Goal: Task Accomplishment & Management: Use online tool/utility

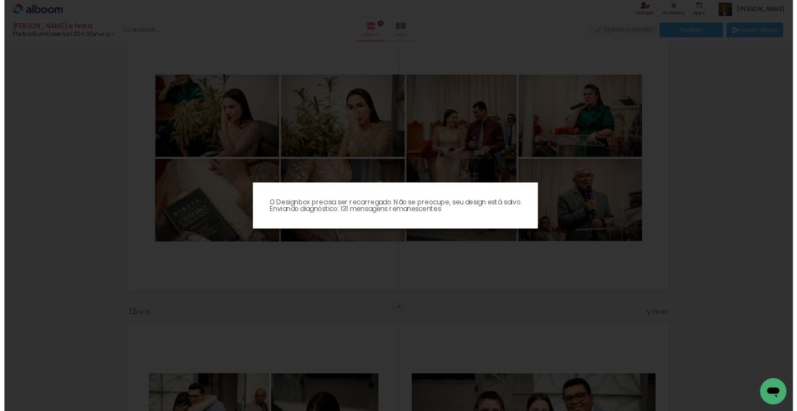
scroll to position [0, 1778]
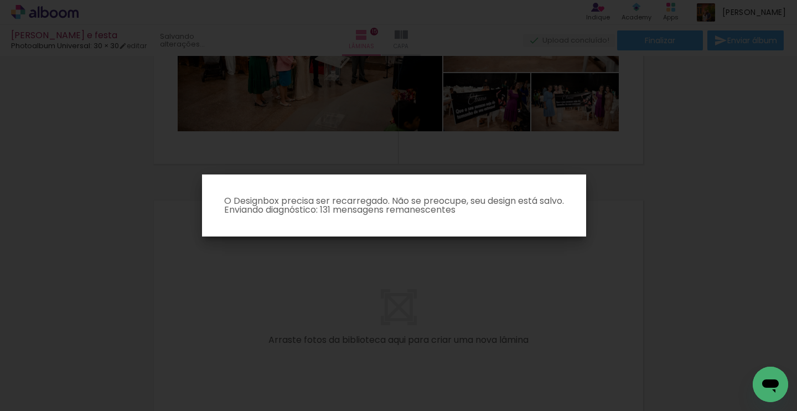
click at [583, 246] on iron-overlay-backdrop at bounding box center [398, 205] width 797 height 411
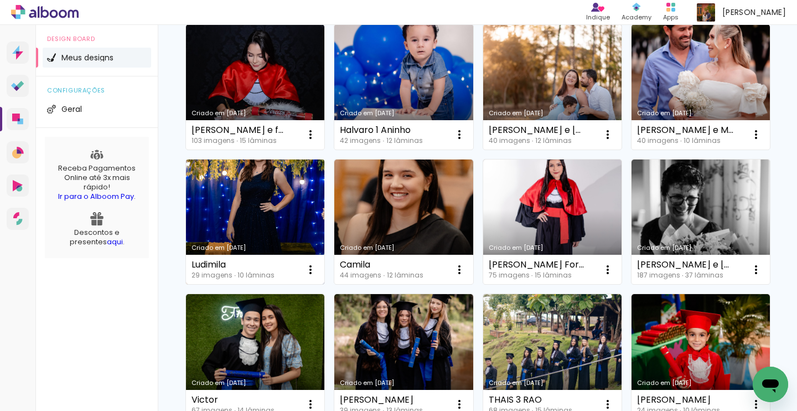
scroll to position [133, 0]
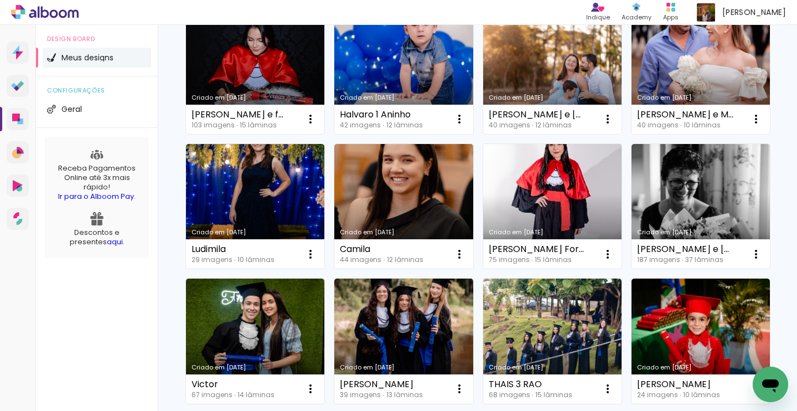
click at [483, 269] on link "Criado em [DATE]" at bounding box center [552, 206] width 138 height 125
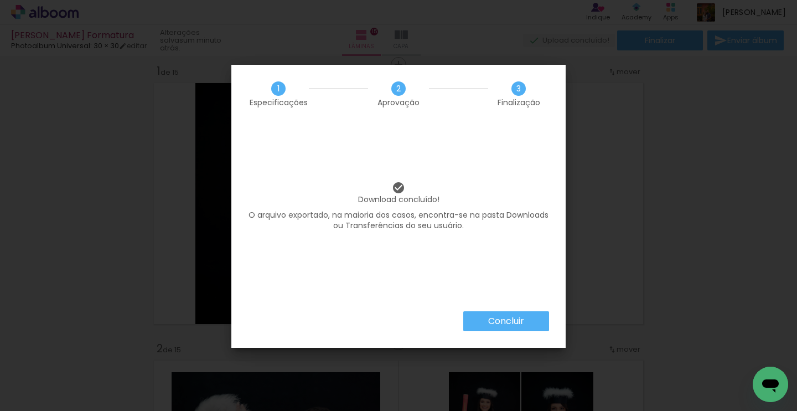
scroll to position [0, 2458]
click at [0, 0] on slot "Concluir" at bounding box center [0, 0] width 0 height 0
